Goal: Task Accomplishment & Management: Complete application form

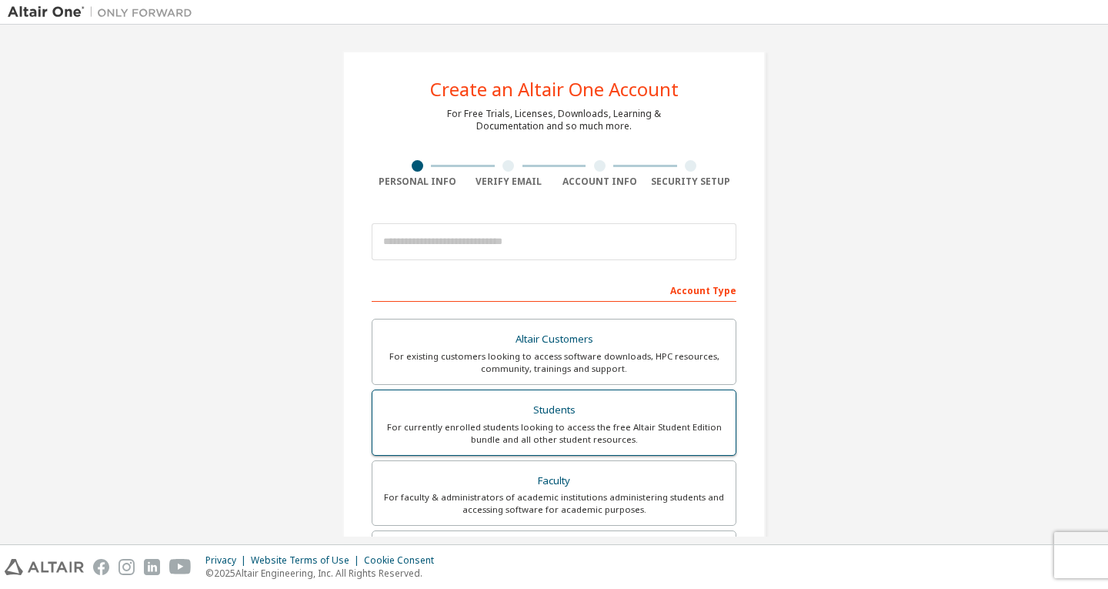
click at [585, 419] on div "Students" at bounding box center [554, 410] width 345 height 22
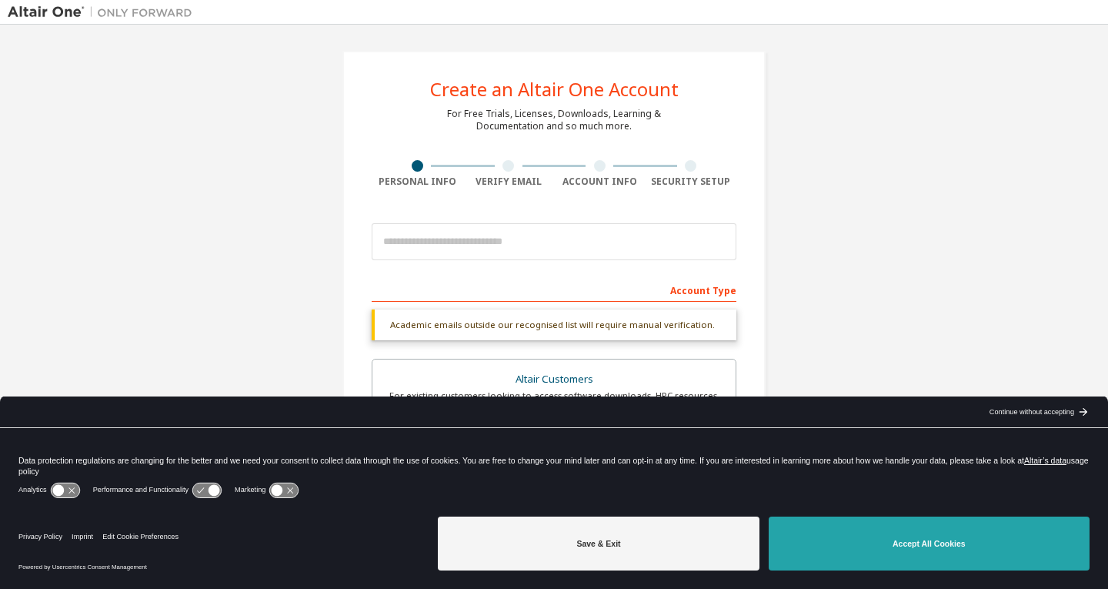
click at [813, 546] on button "Accept All Cookies" at bounding box center [929, 543] width 321 height 54
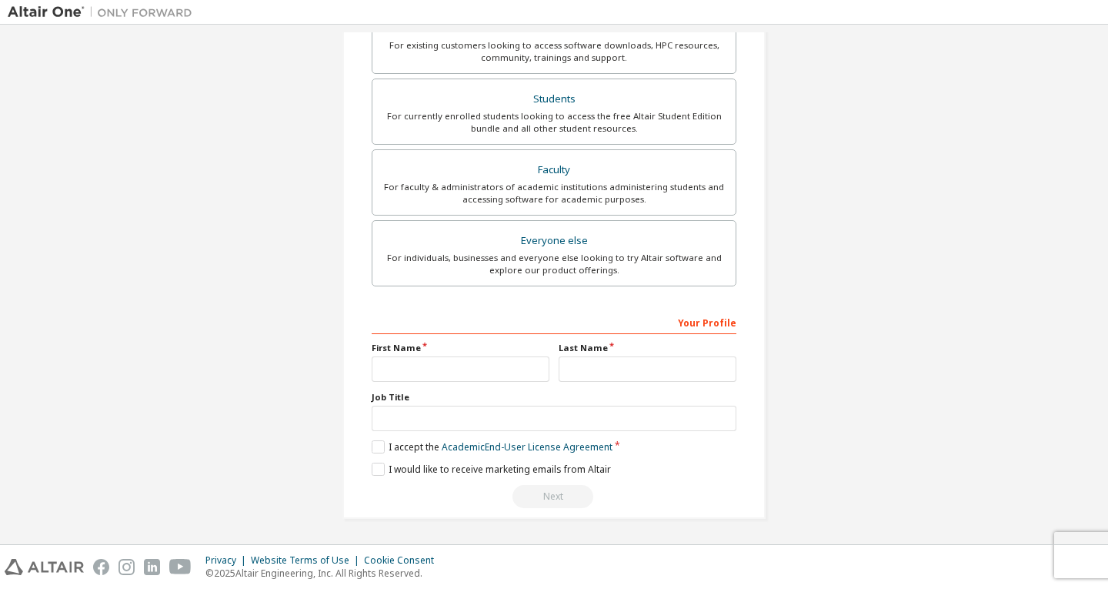
scroll to position [351, 0]
click at [508, 362] on input "text" at bounding box center [461, 367] width 178 height 25
type input "*****"
click at [583, 364] on input "text" at bounding box center [648, 367] width 178 height 25
type input "*****"
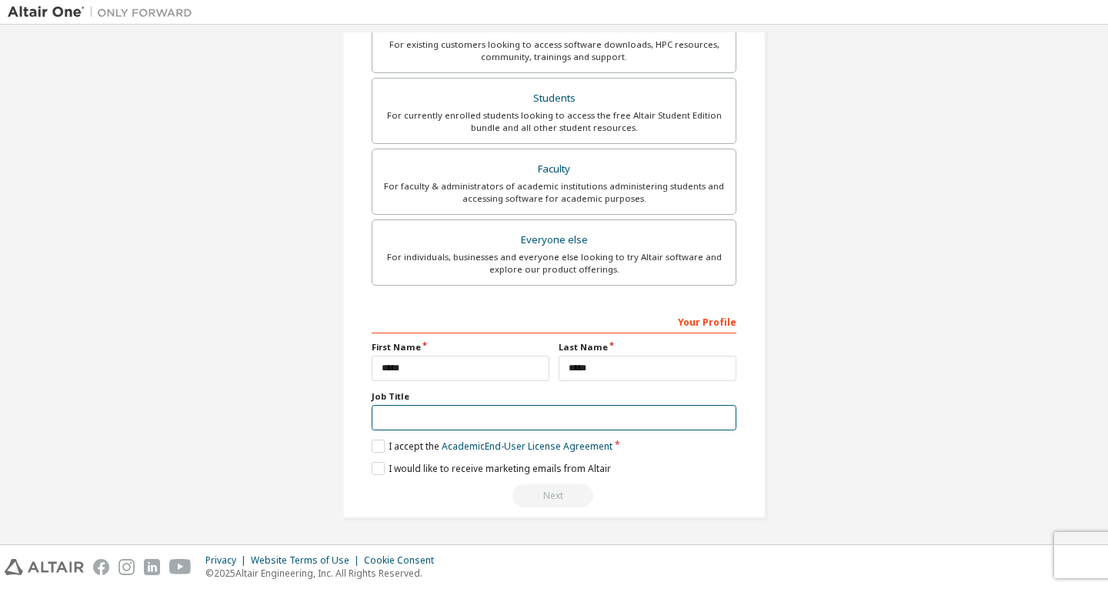
click at [598, 415] on input "text" at bounding box center [554, 417] width 365 height 25
type input "*******"
click at [387, 444] on label "I accept the Academic End-User License Agreement" at bounding box center [492, 445] width 241 height 13
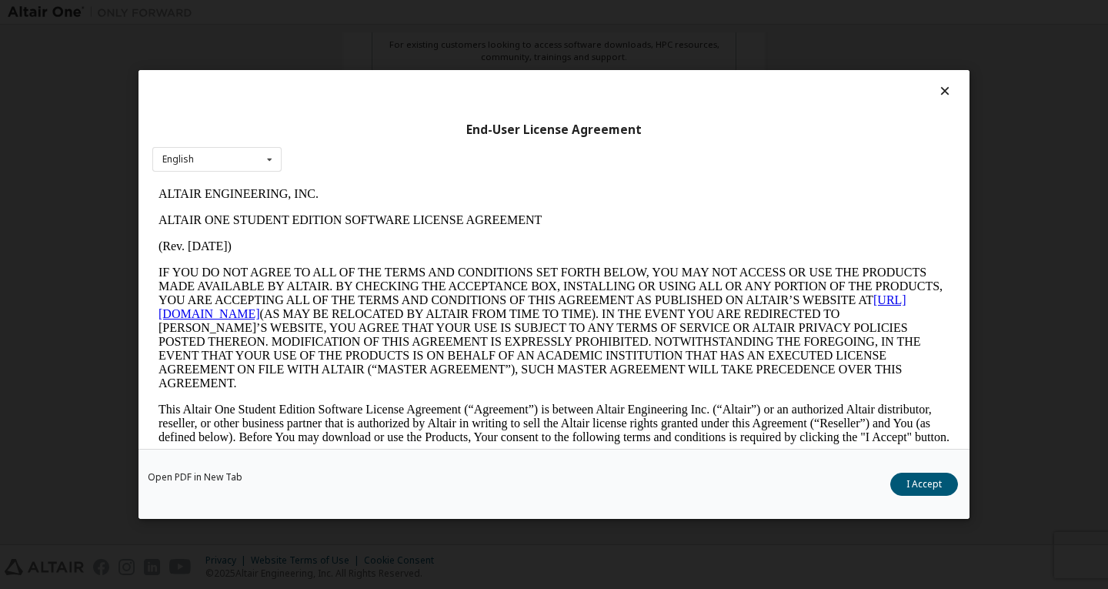
scroll to position [0, 0]
click at [1030, 298] on div "End-User License Agreement English English Open PDF in [GEOGRAPHIC_DATA] I Acce…" at bounding box center [554, 294] width 1108 height 589
click at [922, 482] on button "I Accept" at bounding box center [924, 483] width 68 height 23
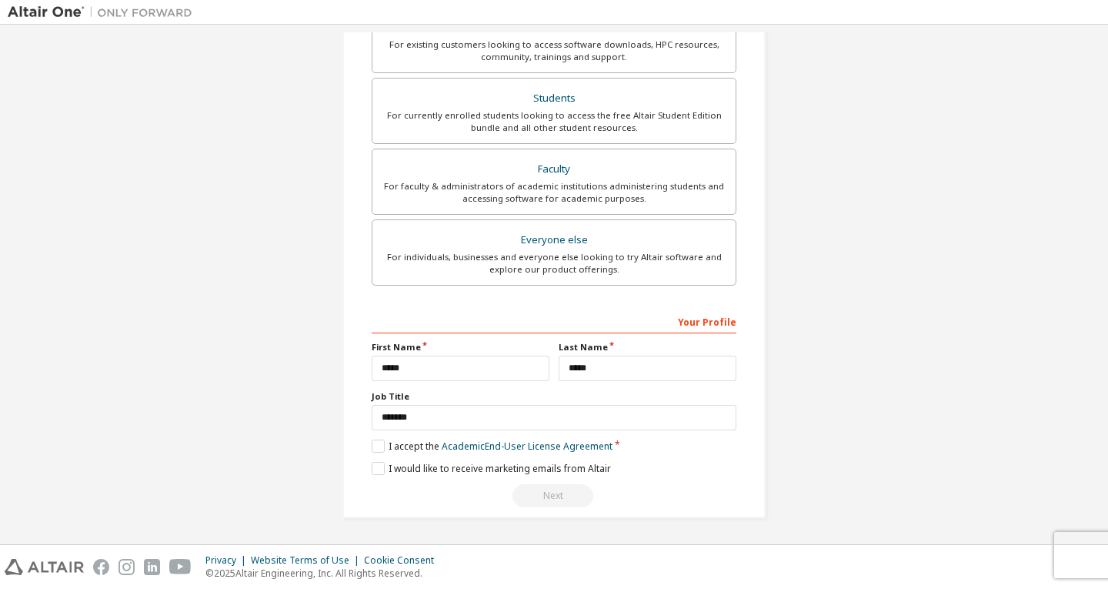
click at [540, 502] on div "Next" at bounding box center [554, 495] width 365 height 23
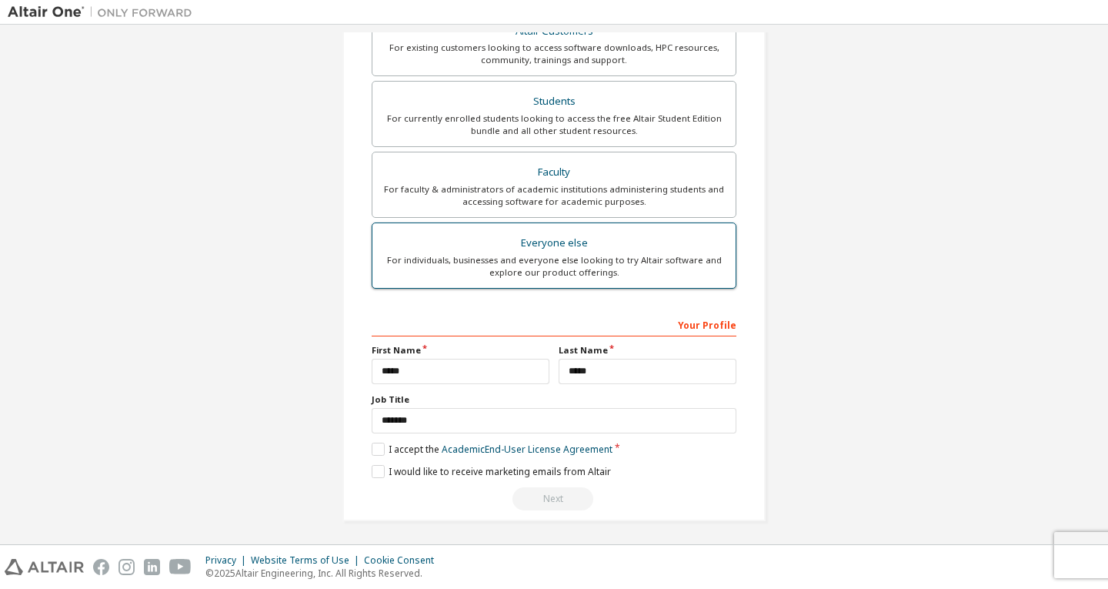
scroll to position [351, 0]
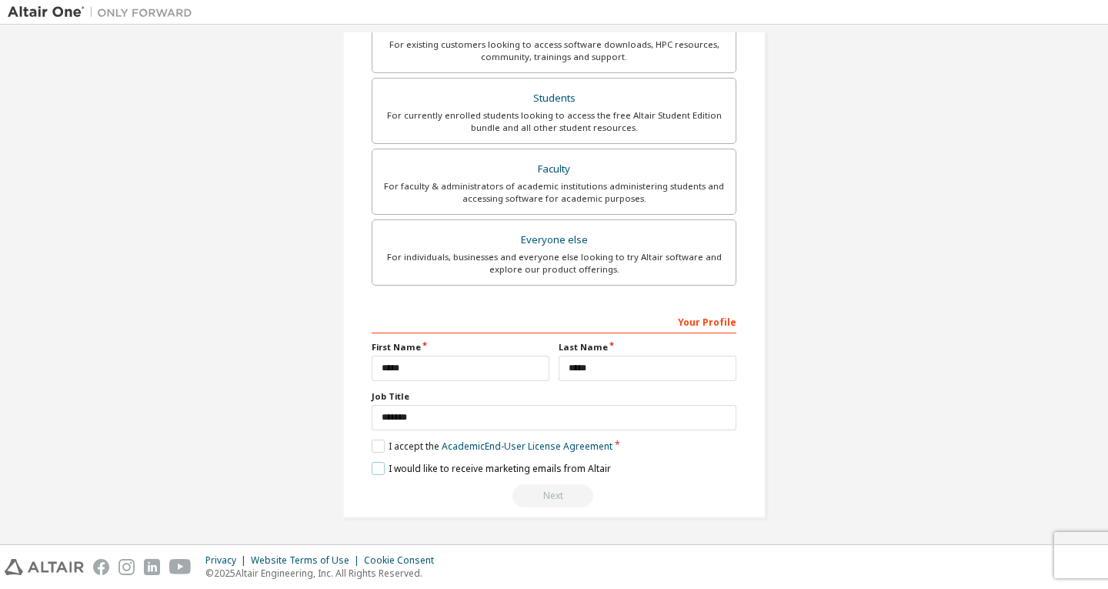
click at [375, 472] on label "I would like to receive marketing emails from Altair" at bounding box center [491, 468] width 239 height 13
click at [375, 469] on label "I would like to receive marketing emails from Altair" at bounding box center [491, 468] width 239 height 13
click at [570, 99] on div "Students" at bounding box center [554, 99] width 345 height 22
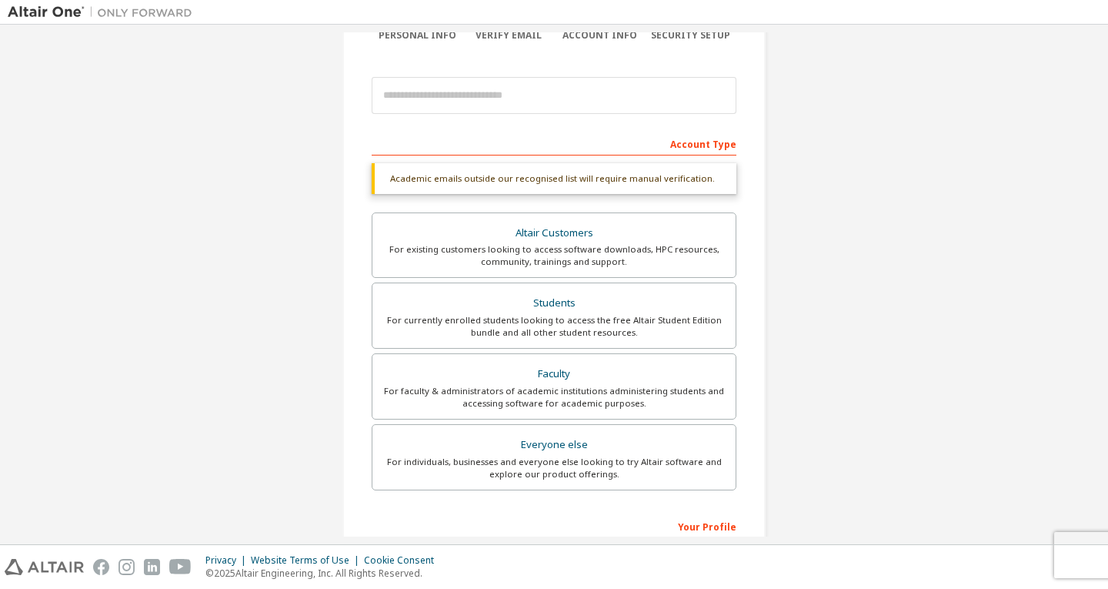
scroll to position [0, 0]
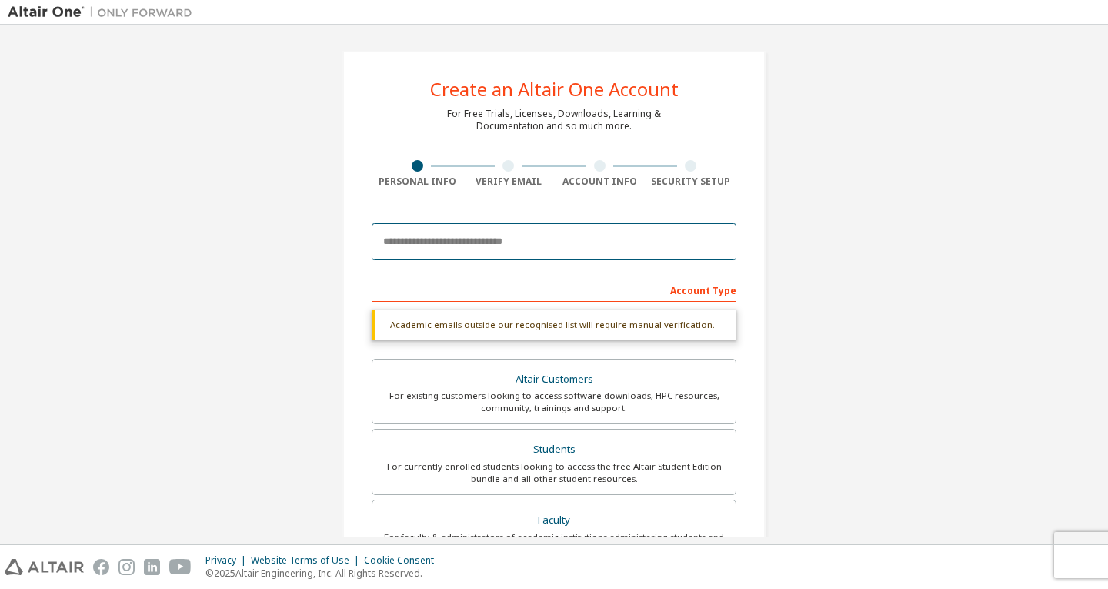
click at [561, 242] on input "email" at bounding box center [554, 241] width 365 height 37
type input "**********"
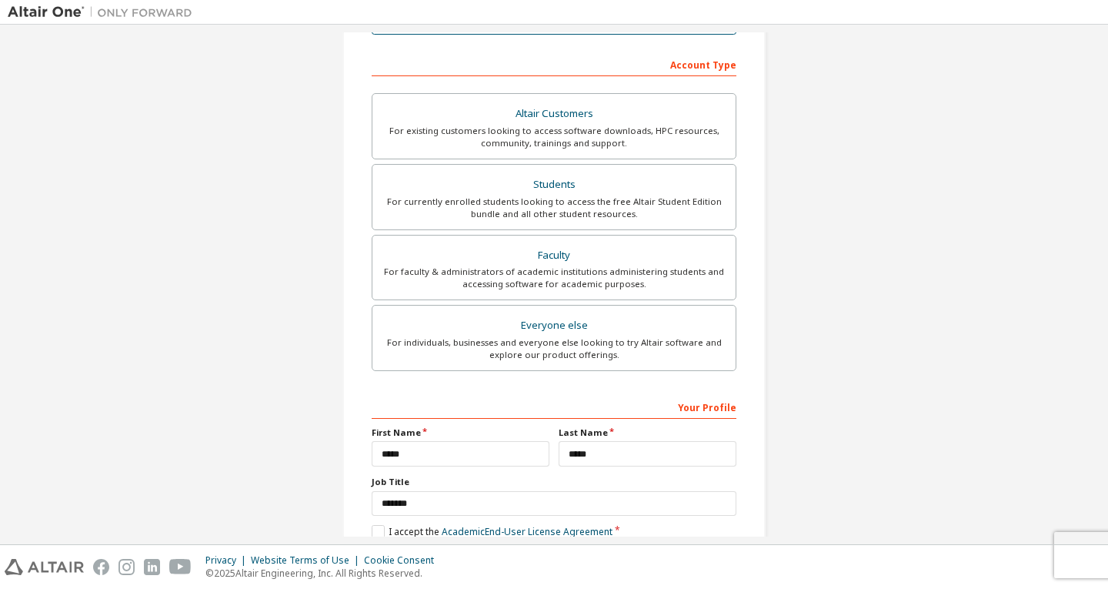
scroll to position [311, 0]
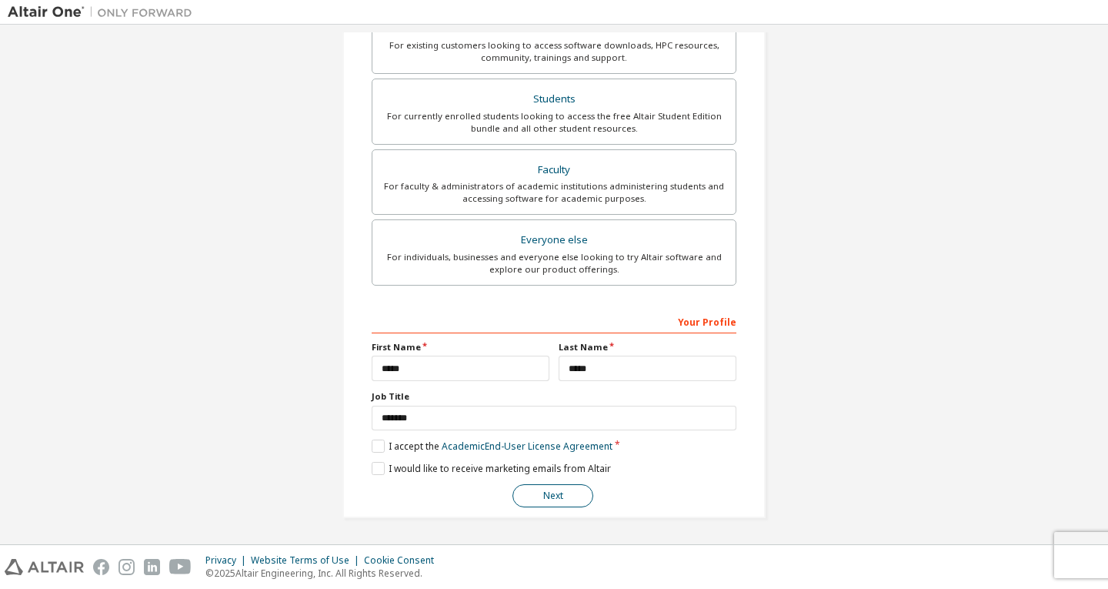
click at [556, 489] on button "Next" at bounding box center [552, 495] width 81 height 23
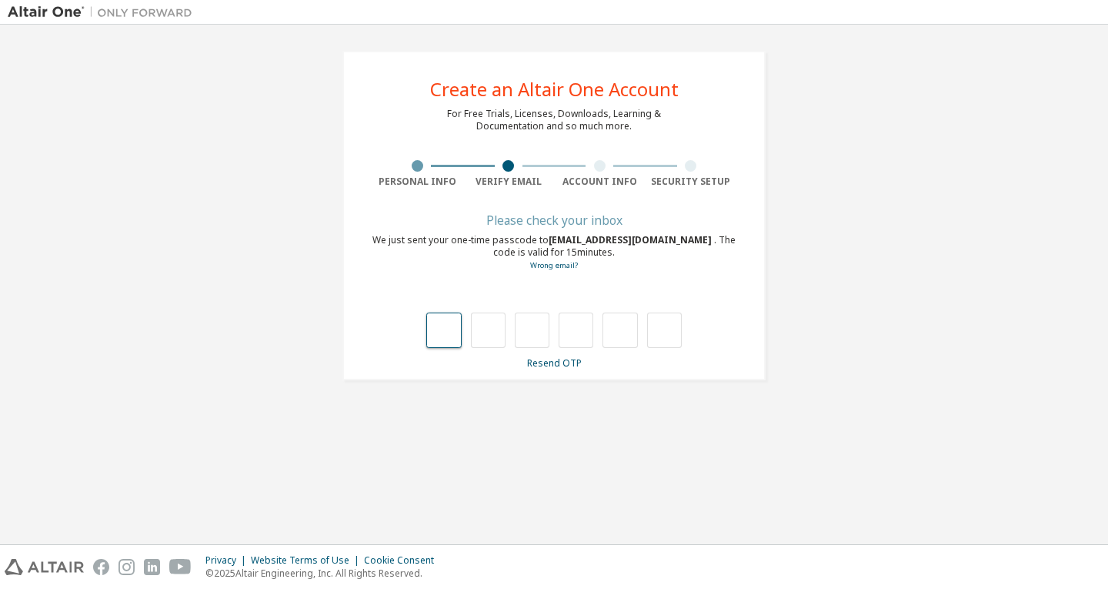
type input "*"
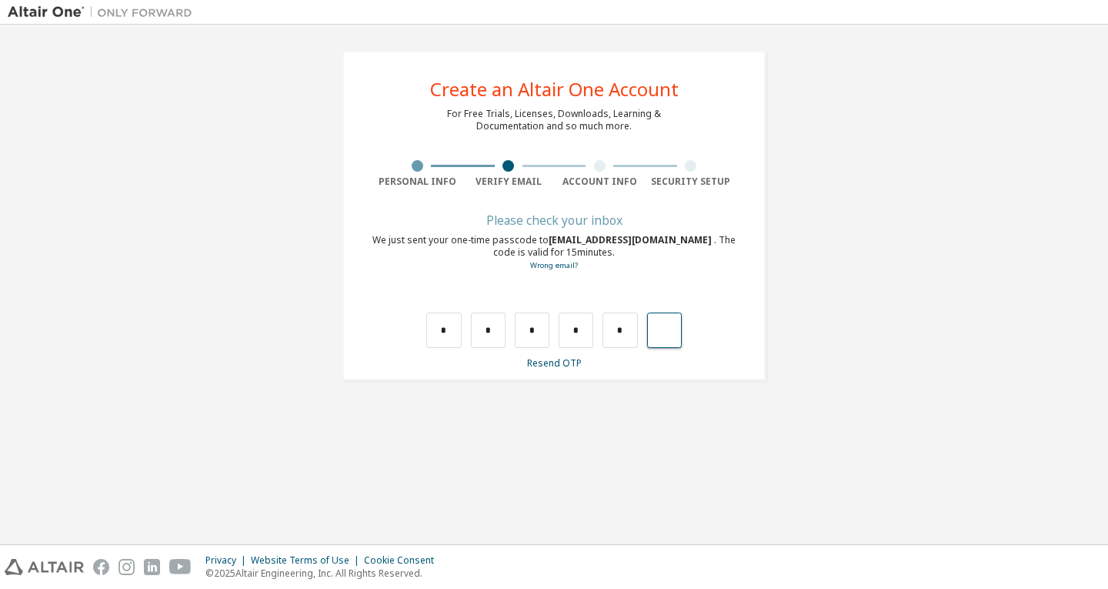
type input "*"
